Goal: Transaction & Acquisition: Obtain resource

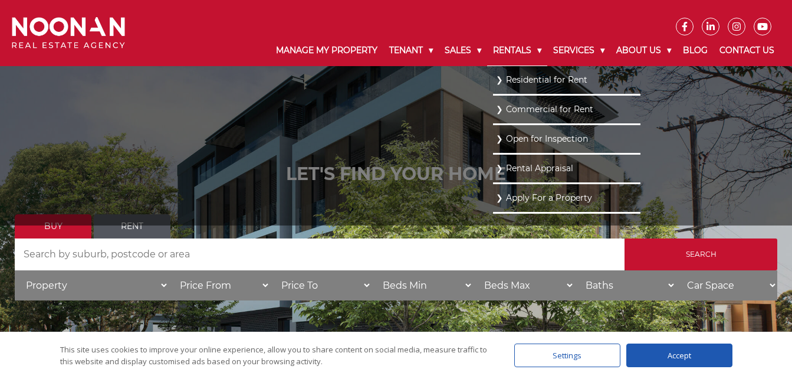
click at [503, 48] on link "Rentals" at bounding box center [517, 50] width 60 height 31
click at [566, 77] on link "Residential for Rent" at bounding box center [567, 79] width 142 height 16
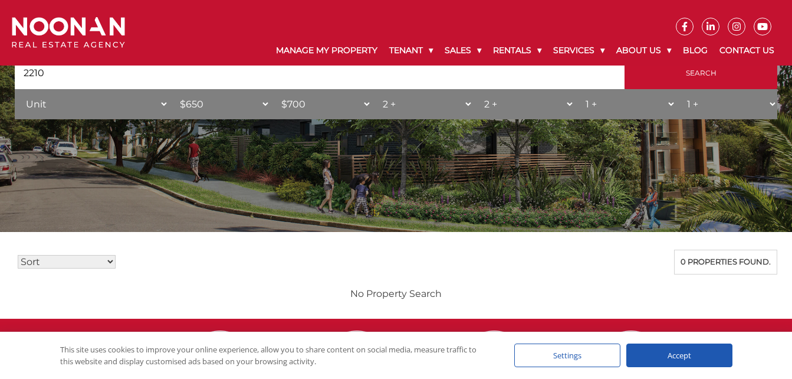
scroll to position [132, 0]
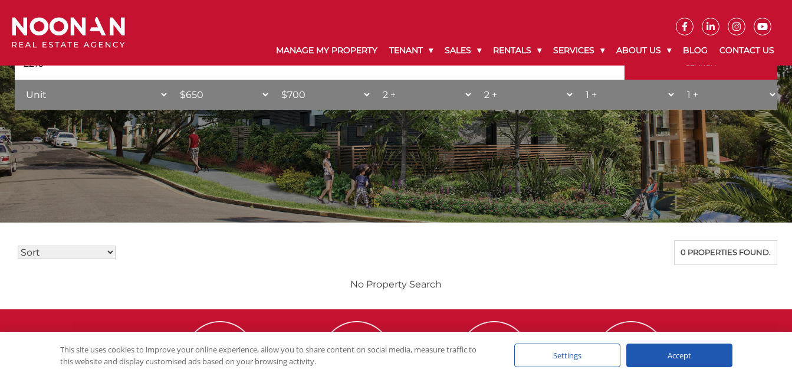
click at [688, 357] on div "Accept" at bounding box center [679, 355] width 106 height 24
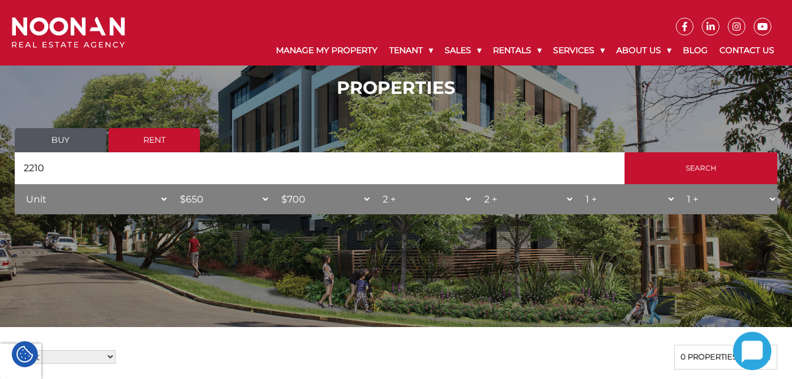
scroll to position [0, 0]
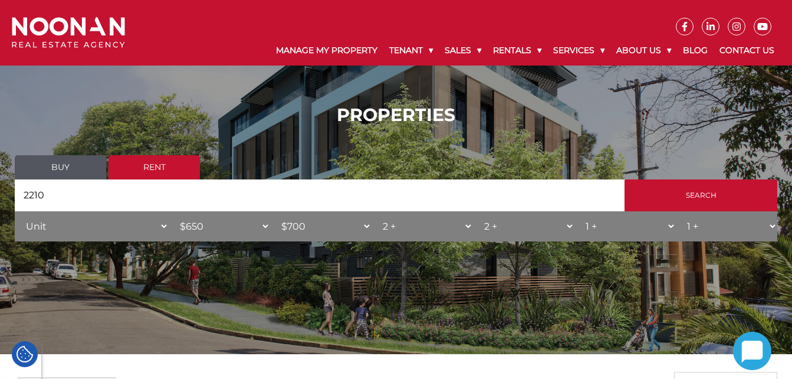
click at [163, 170] on link "Rent" at bounding box center [154, 167] width 91 height 24
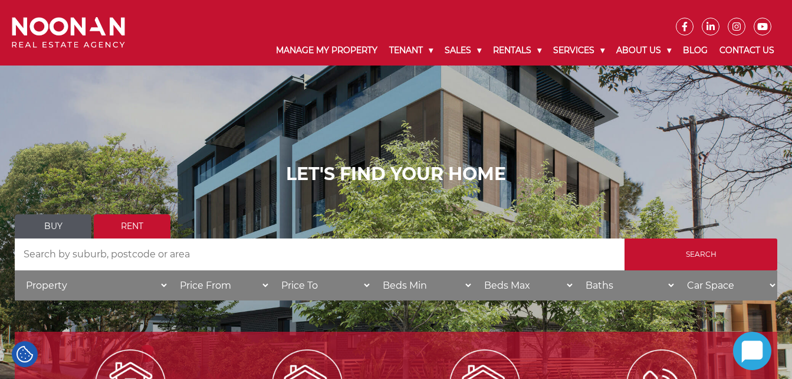
click at [51, 250] on input "Search by Address" at bounding box center [320, 254] width 610 height 32
type input "2210"
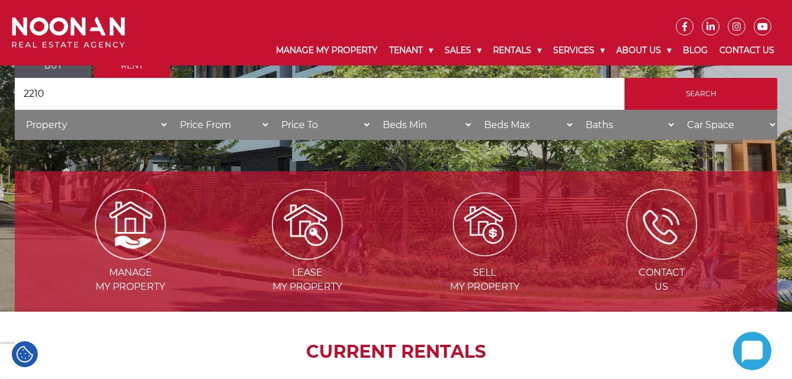
scroll to position [177, 0]
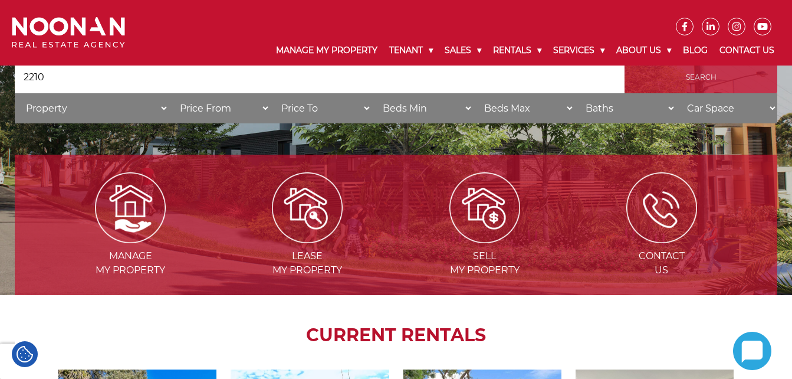
click at [687, 78] on input "Search" at bounding box center [701, 77] width 153 height 32
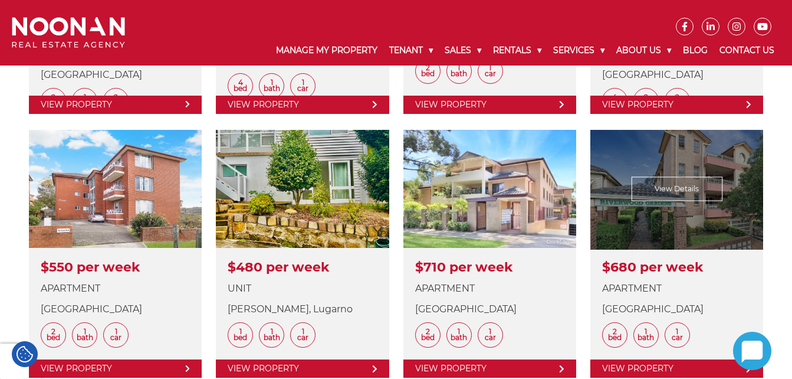
scroll to position [590, 0]
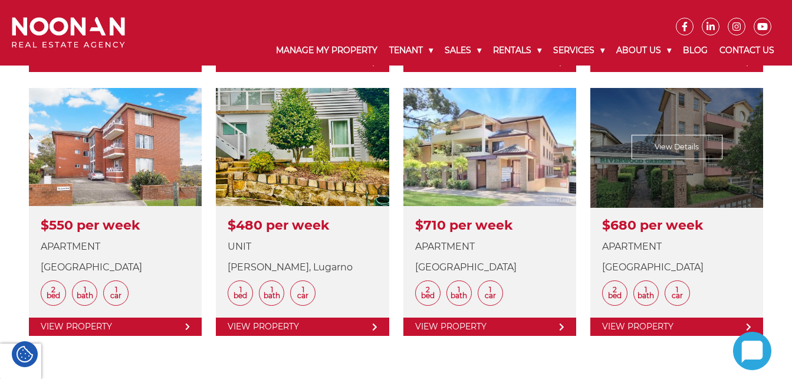
click at [671, 327] on link at bounding box center [676, 212] width 173 height 248
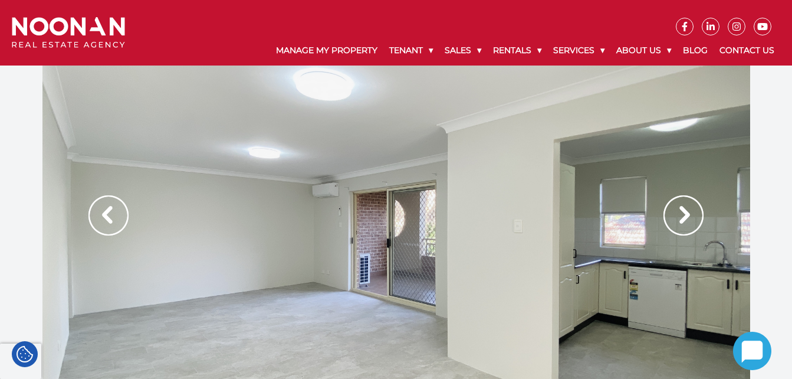
click at [684, 208] on img at bounding box center [683, 215] width 40 height 40
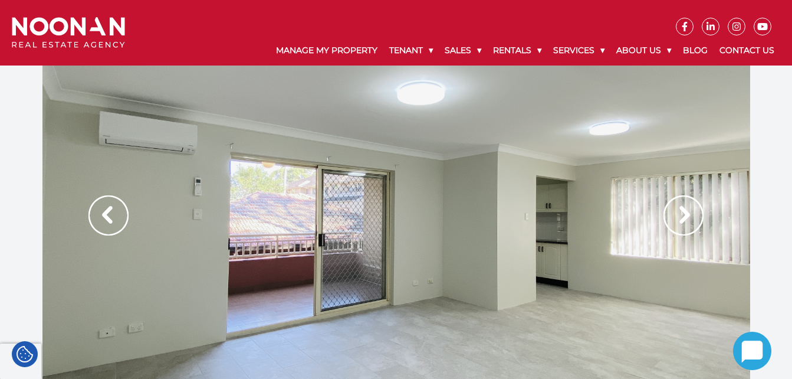
click at [685, 212] on img at bounding box center [683, 215] width 40 height 40
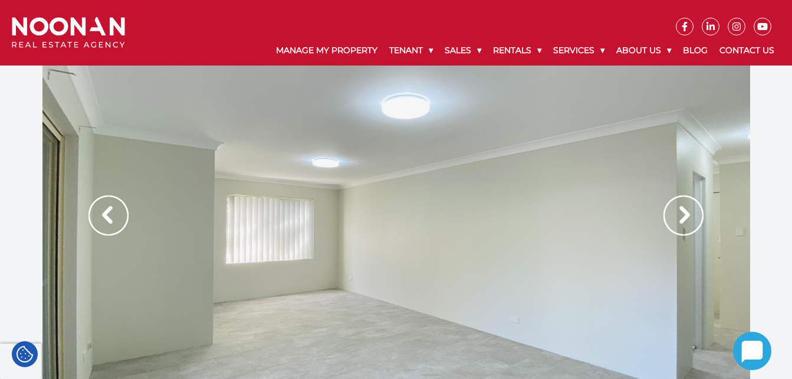
click at [685, 212] on img at bounding box center [683, 215] width 40 height 40
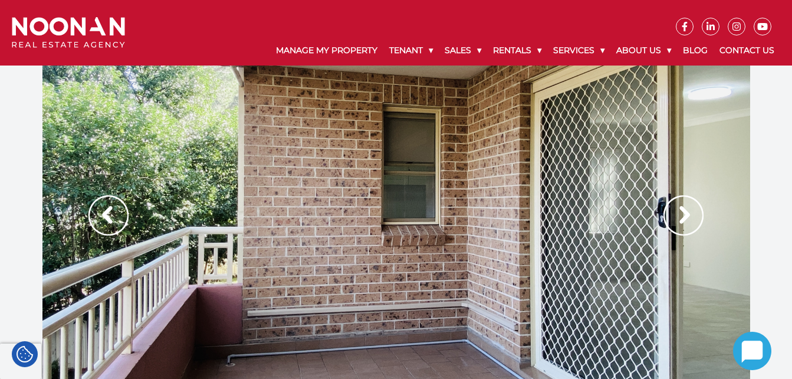
click at [685, 212] on img at bounding box center [683, 215] width 40 height 40
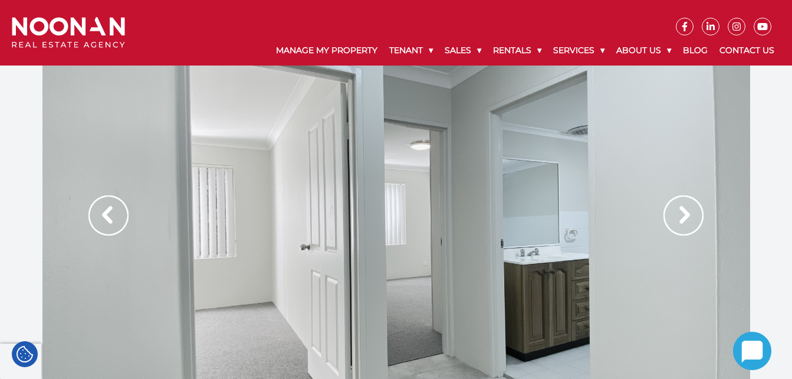
click at [686, 211] on img at bounding box center [683, 215] width 40 height 40
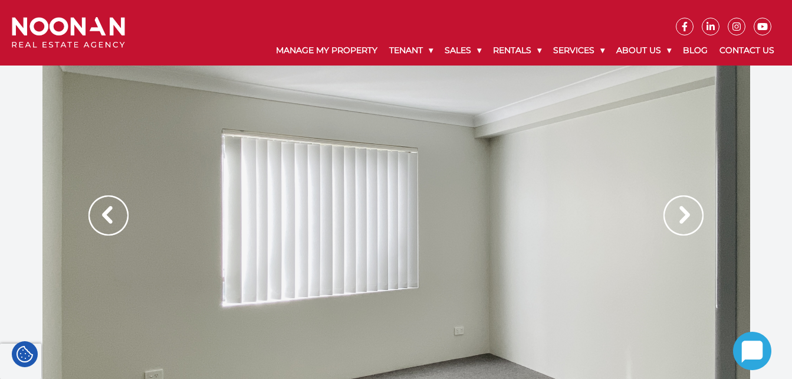
click at [686, 210] on img at bounding box center [683, 215] width 40 height 40
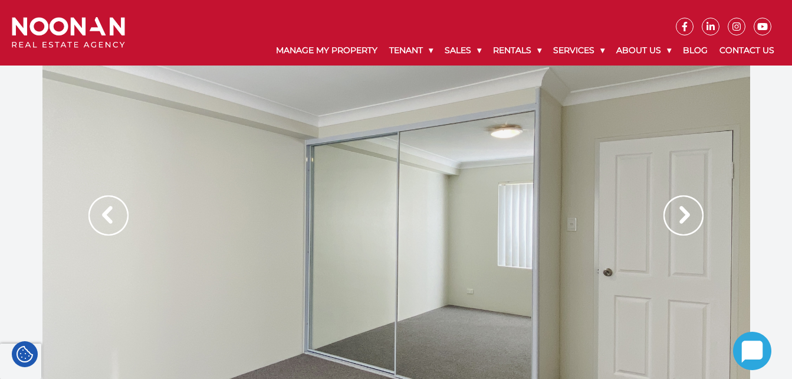
click at [684, 210] on img at bounding box center [683, 215] width 40 height 40
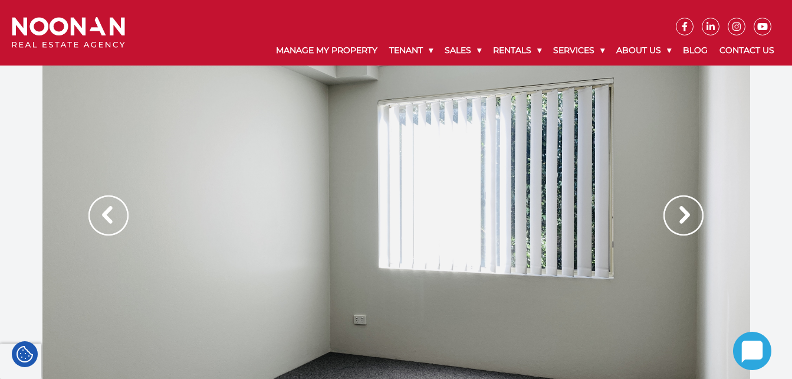
click at [684, 210] on img at bounding box center [683, 215] width 40 height 40
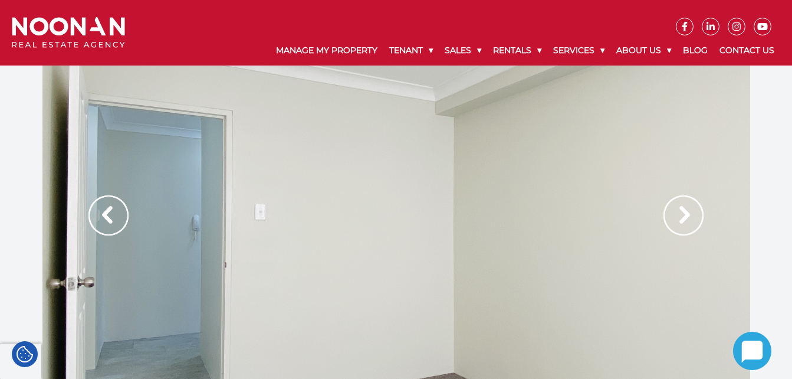
click at [684, 210] on img at bounding box center [683, 215] width 40 height 40
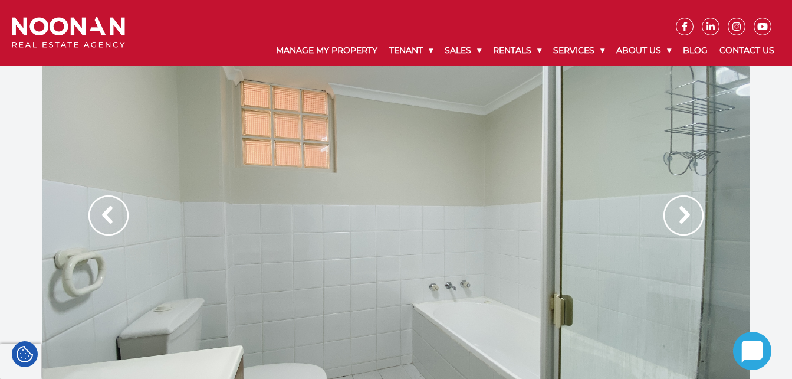
click at [684, 210] on img at bounding box center [683, 215] width 40 height 40
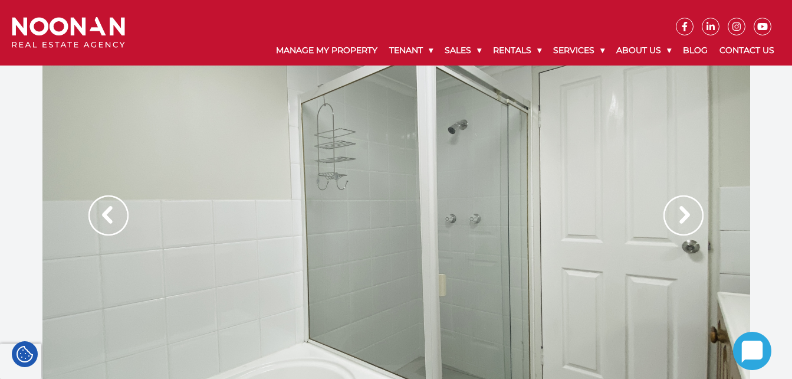
click at [684, 210] on img at bounding box center [683, 215] width 40 height 40
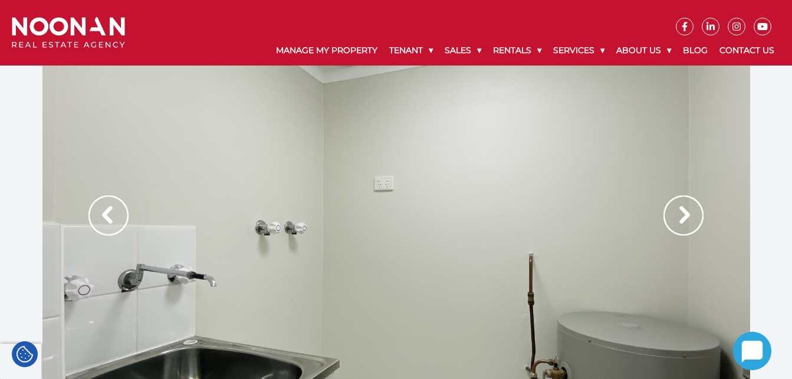
click at [684, 210] on img at bounding box center [683, 215] width 40 height 40
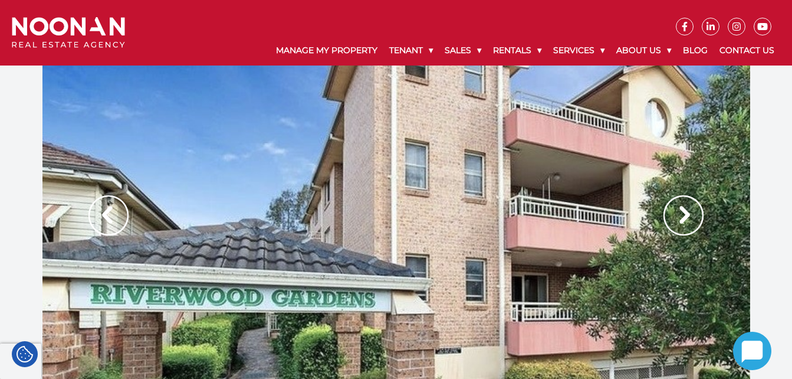
click at [684, 210] on img at bounding box center [683, 215] width 40 height 40
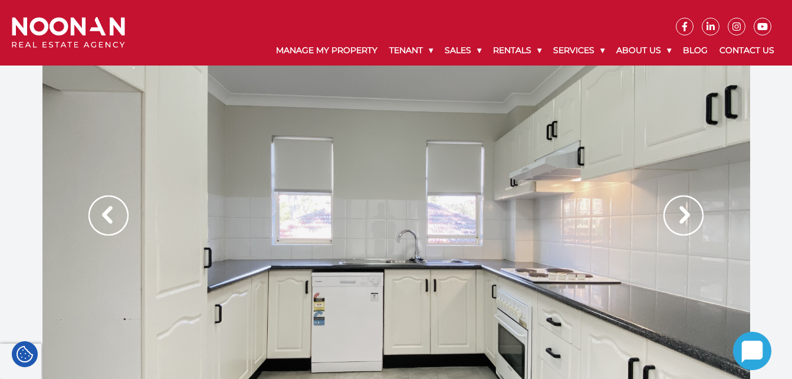
click at [684, 210] on img at bounding box center [683, 215] width 40 height 40
